Goal: Task Accomplishment & Management: Complete application form

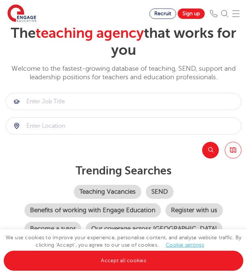
scroll to position [34, 0]
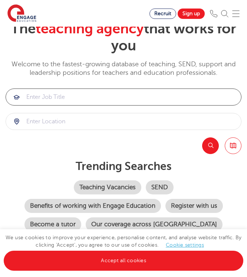
click at [62, 98] on input "search" at bounding box center [123, 97] width 235 height 16
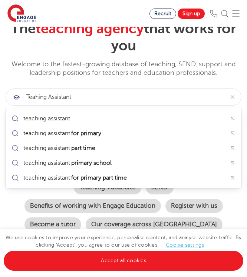
click at [90, 73] on p "Welcome to the fastest-growing database of teaching, SEND, support and leadersh…" at bounding box center [124, 68] width 236 height 17
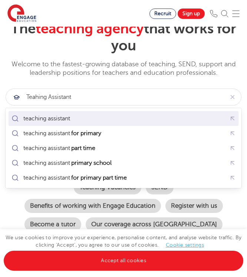
click at [73, 119] on div "teaching assistant" at bounding box center [48, 118] width 50 height 7
type input "teaching assistant"
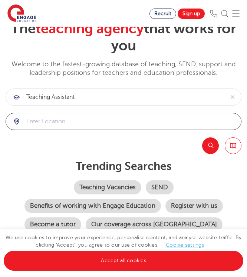
click at [71, 121] on input "search" at bounding box center [123, 121] width 235 height 16
type input "putney"
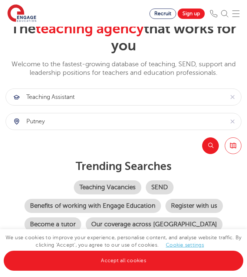
click at [209, 142] on button "Search" at bounding box center [210, 146] width 17 height 17
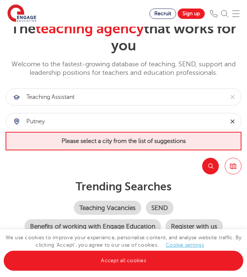
click at [236, 118] on icon "reset" at bounding box center [232, 121] width 7 height 7
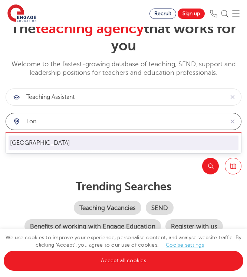
click at [214, 141] on li "London" at bounding box center [124, 143] width 230 height 15
type input "London"
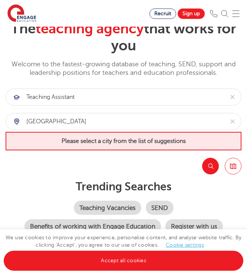
click at [213, 168] on button "Search" at bounding box center [210, 166] width 17 height 17
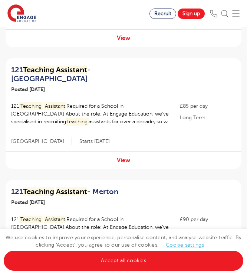
scroll to position [410, 0]
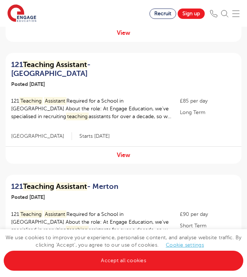
click at [131, 60] on h2 "121 Teaching Assistant - Wandsworth" at bounding box center [89, 69] width 157 height 18
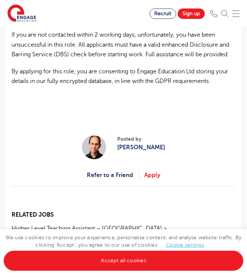
scroll to position [656, 0]
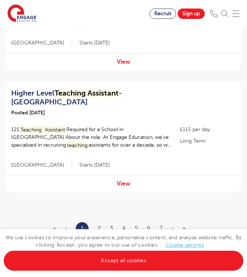
scroll to position [1078, 0]
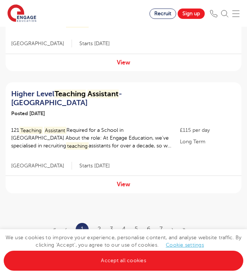
click at [98, 226] on link "2" at bounding box center [98, 229] width 3 height 7
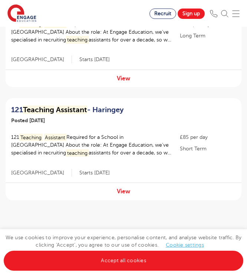
scroll to position [1081, 0]
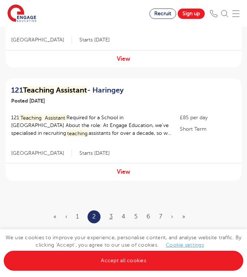
click at [113, 214] on link "3" at bounding box center [110, 217] width 3 height 7
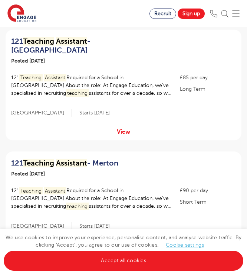
scroll to position [199, 0]
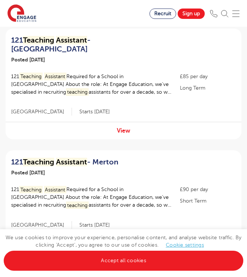
click at [120, 37] on h2 "121 Teaching Assistant - Wandsworth" at bounding box center [89, 45] width 157 height 18
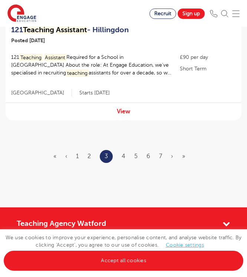
scroll to position [1148, 0]
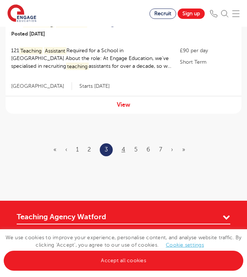
click at [122, 146] on link "4" at bounding box center [124, 149] width 4 height 7
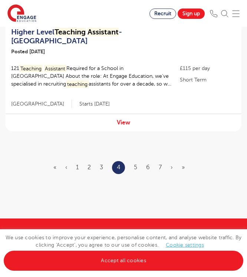
scroll to position [0, 0]
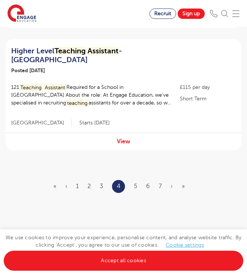
scroll to position [1142, 0]
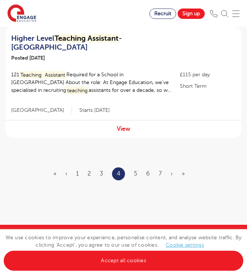
click at [133, 168] on ul "« ‹ 1 2 3 4 5 6 7 › »" at bounding box center [123, 174] width 140 height 13
click at [135, 171] on link "5" at bounding box center [135, 174] width 3 height 7
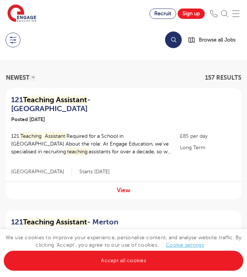
scroll to position [29, 0]
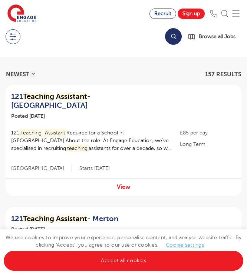
click at [132, 98] on h2 "121 Teaching Assistant - Wandsworth" at bounding box center [89, 101] width 157 height 18
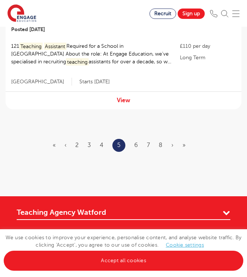
scroll to position [1196, 0]
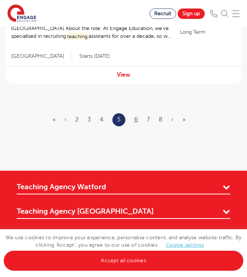
click at [135, 116] on link "6" at bounding box center [136, 119] width 4 height 7
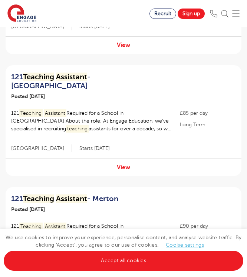
scroll to position [964, 0]
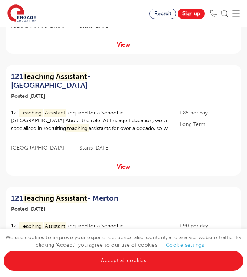
click at [118, 72] on h2 "121 Teaching Assistant - Wandsworth" at bounding box center [89, 81] width 157 height 18
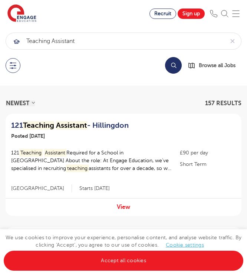
scroll to position [0, 0]
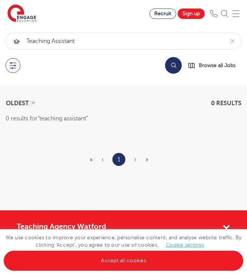
click at [101, 158] on ul "« ‹ 1 › »" at bounding box center [123, 159] width 67 height 13
select select "vacancy"
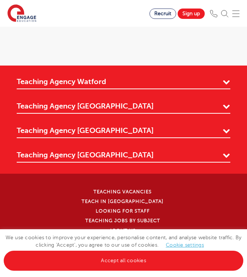
scroll to position [1091, 0]
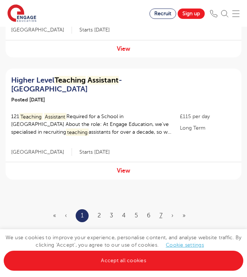
click at [161, 212] on link "7" at bounding box center [160, 215] width 3 height 7
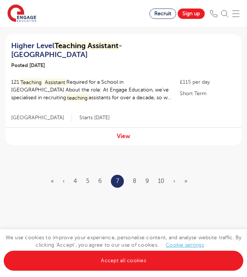
scroll to position [1117, 0]
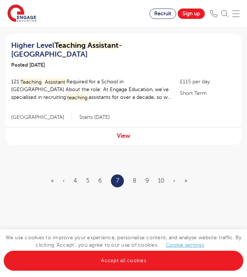
click at [166, 175] on ul "« ‹ 4 5 6 7 8 9 10 › »" at bounding box center [123, 181] width 145 height 13
click at [161, 178] on link "10" at bounding box center [161, 181] width 6 height 7
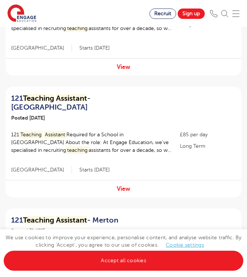
scroll to position [595, 0]
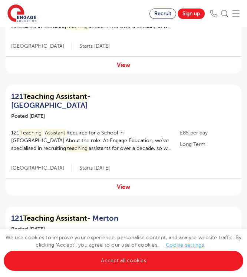
click at [121, 92] on h2 "121 Teaching Assistant - Wandsworth" at bounding box center [89, 101] width 157 height 18
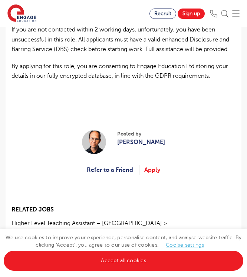
scroll to position [718, 0]
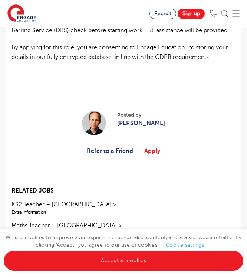
scroll to position [685, 0]
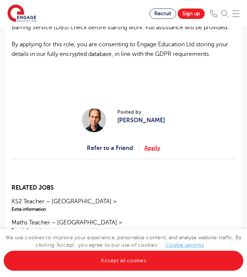
click at [152, 143] on link "Apply" at bounding box center [152, 148] width 16 height 10
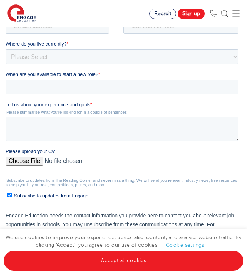
scroll to position [136, 0]
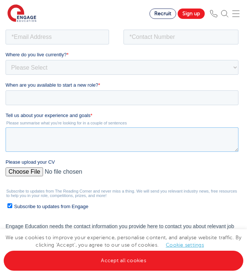
click at [150, 138] on textarea "Tell us about your experience and goals *" at bounding box center [122, 139] width 233 height 24
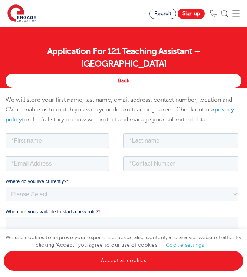
scroll to position [13, 0]
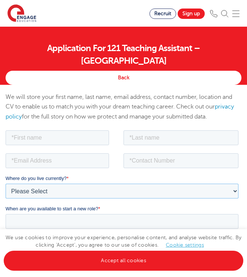
select select "UK"
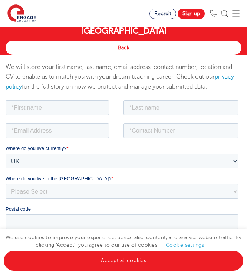
scroll to position [44, 0]
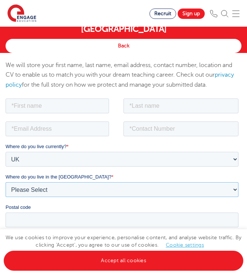
select select "London"
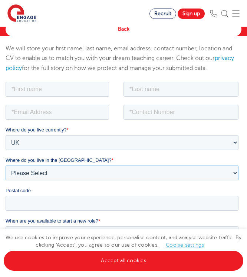
scroll to position [69, 0]
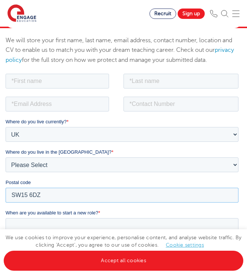
type input "SW15 6DZ"
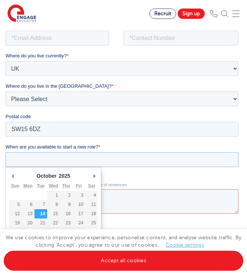
scroll to position [153, 0]
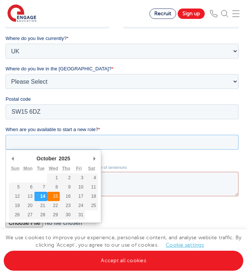
type div "2025-10-15"
type input "2025/10/15"
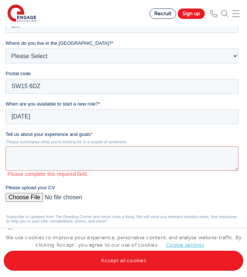
scroll to position [180, 0]
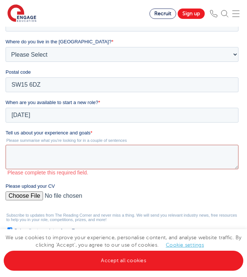
click at [62, 158] on textarea "Tell us about your experience and goals *" at bounding box center [122, 157] width 233 height 24
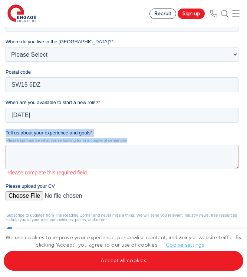
drag, startPoint x: 7, startPoint y: 132, endPoint x: 130, endPoint y: 145, distance: 123.8
click at [130, 145] on div "Tell us about your experience and goals * Please summarise what you're looking …" at bounding box center [124, 152] width 236 height 47
copy div "Tell us about your experience and goals * Please summarise what you're looking …"
